Goal: Navigation & Orientation: Understand site structure

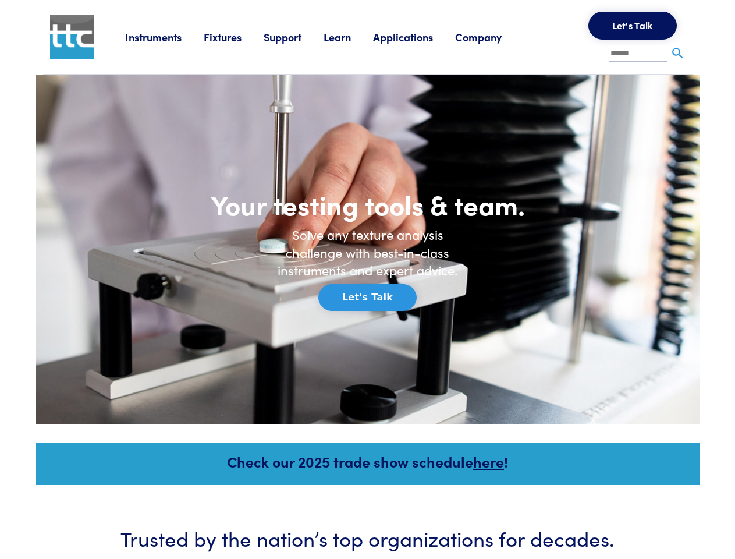
click at [367, 279] on h6 "Solve any texture analysis challenge with best-in-class instruments and expert …" at bounding box center [368, 253] width 198 height 54
click at [165, 37] on link "Instruments" at bounding box center [164, 37] width 79 height 15
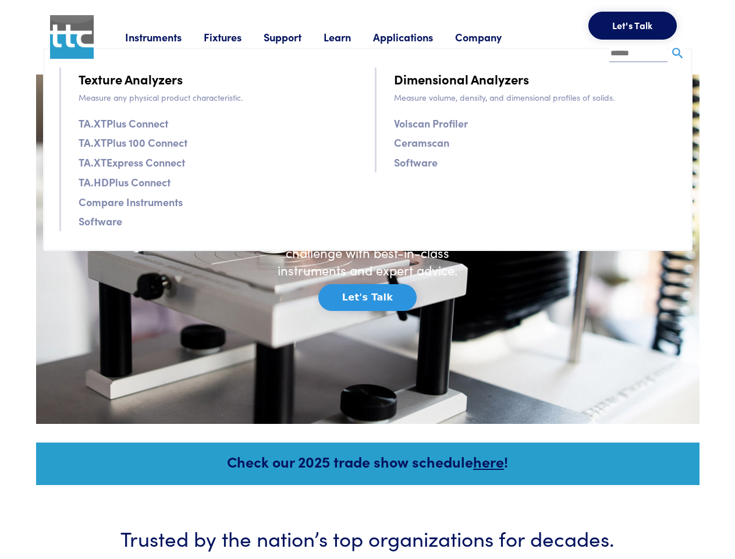
click at [235, 37] on link "Fixtures" at bounding box center [234, 37] width 60 height 15
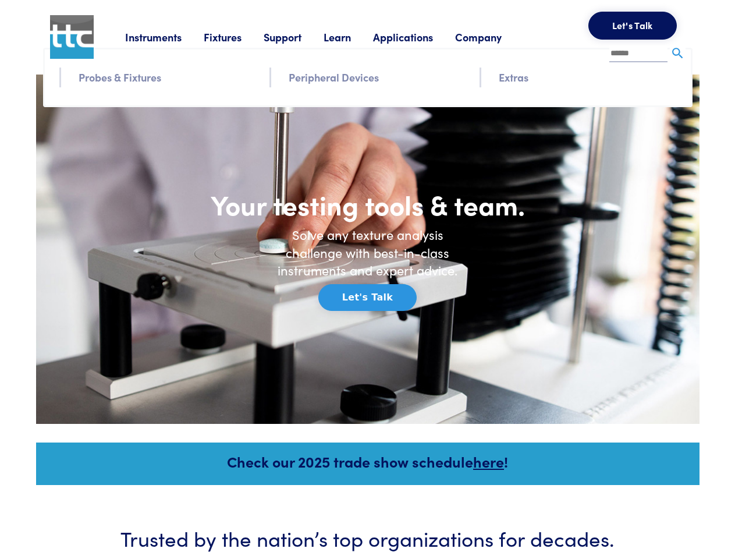
click at [296, 37] on link "Support" at bounding box center [294, 37] width 60 height 15
click at [352, 37] on link "Learn" at bounding box center [348, 37] width 49 height 15
